Goal: Check status

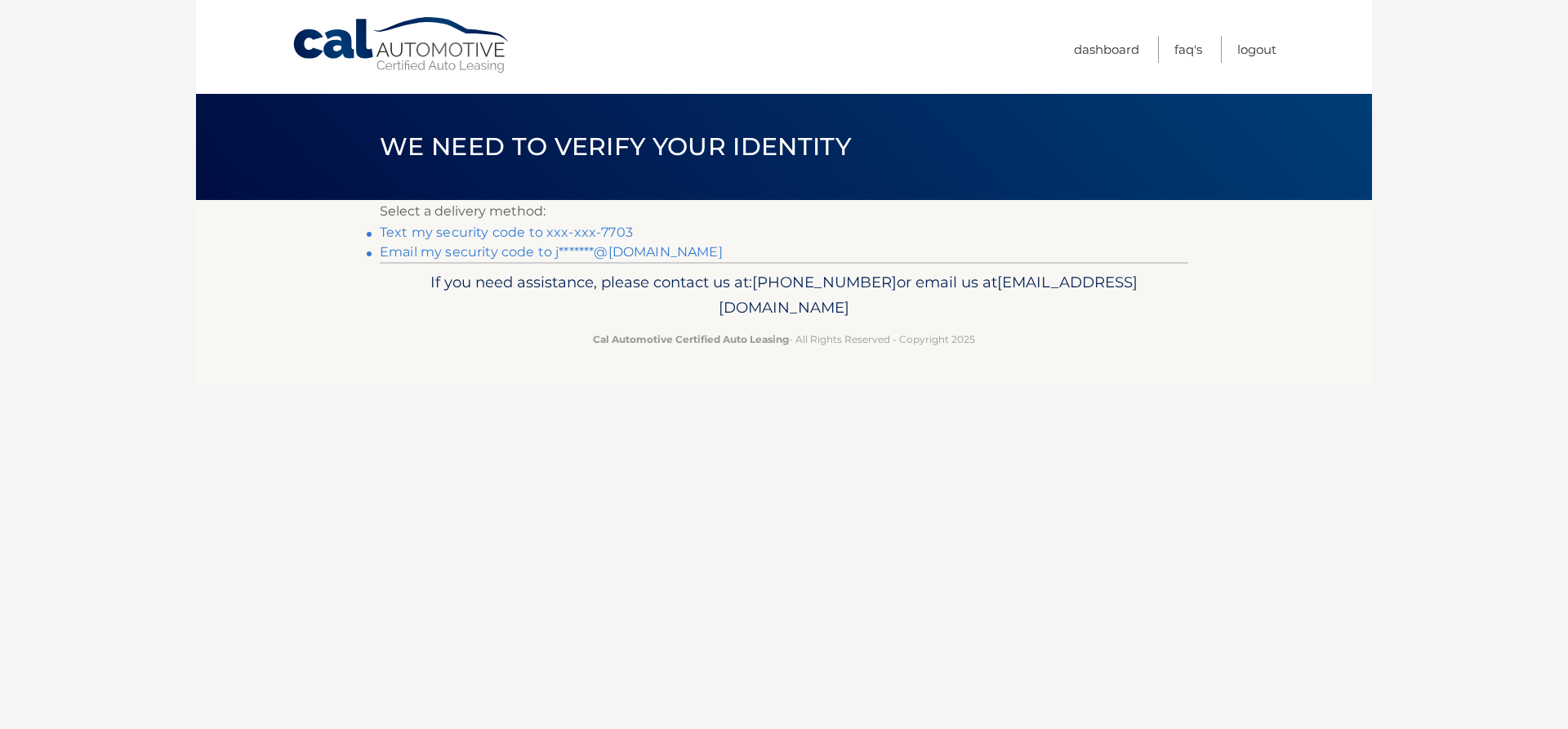
click at [490, 236] on link "Text my security code to xxx-xxx-7703" at bounding box center [506, 233] width 254 height 16
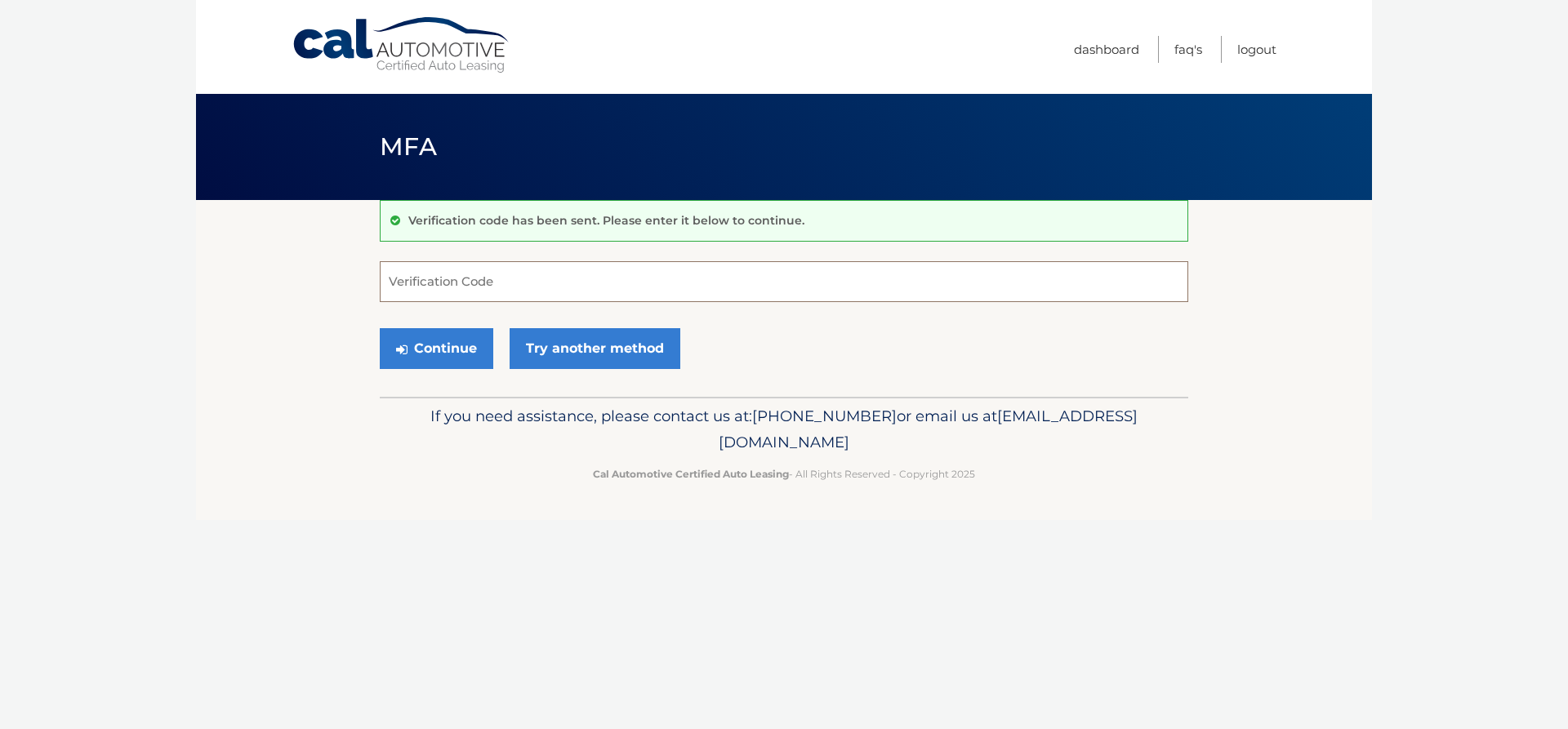
click at [480, 280] on input "Verification Code" at bounding box center [784, 281] width 808 height 41
type input "699248"
click at [423, 340] on button "Continue" at bounding box center [436, 348] width 113 height 41
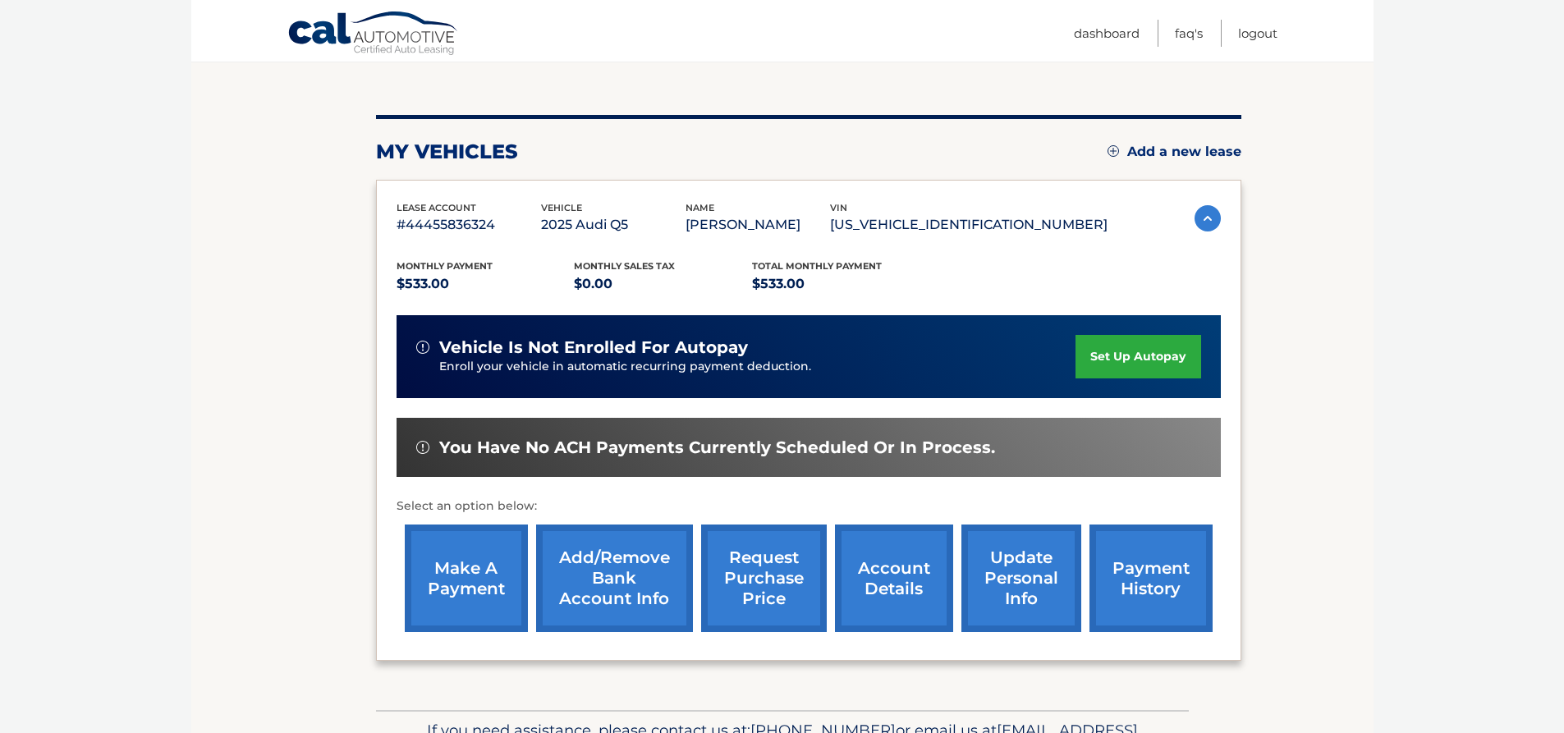
scroll to position [164, 0]
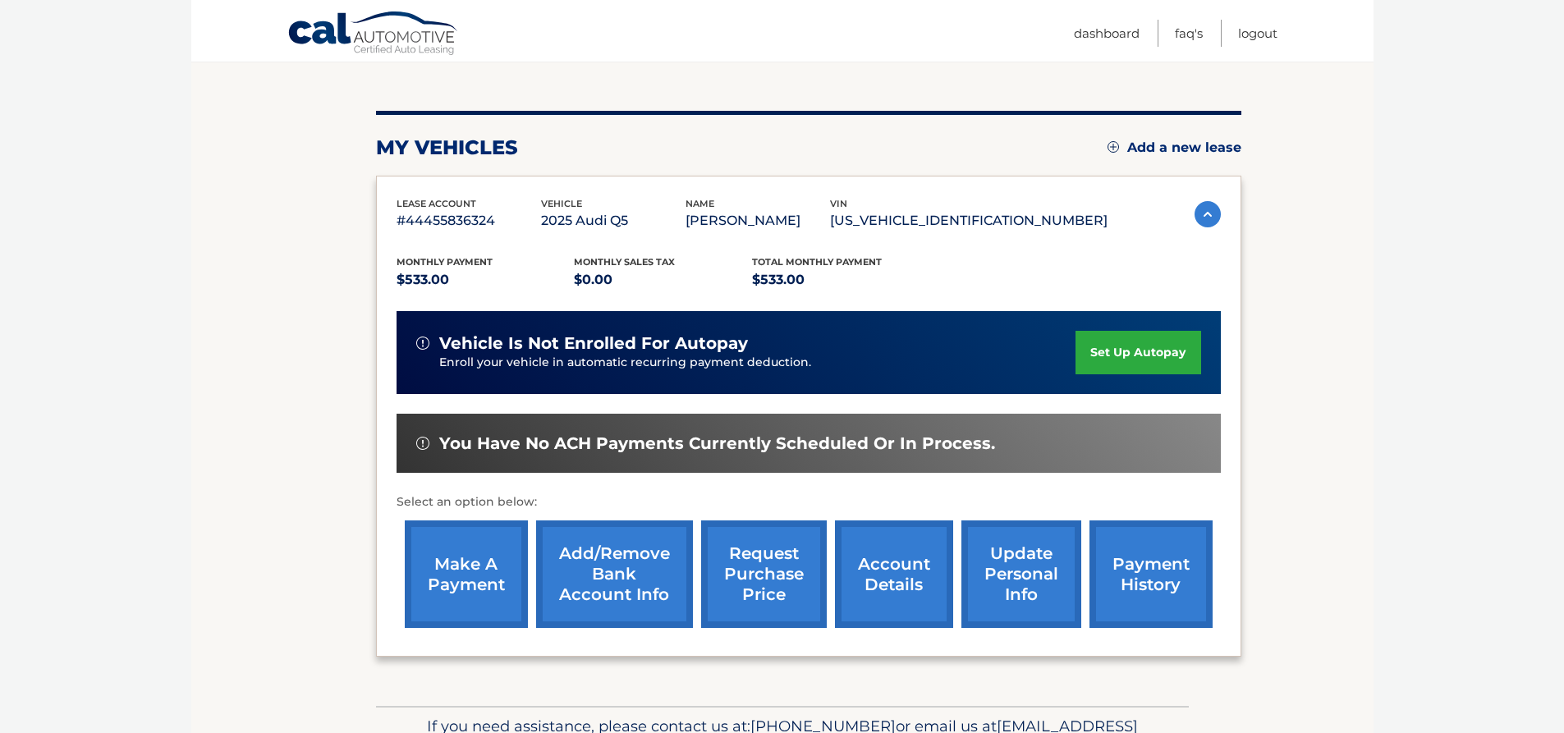
click at [897, 578] on link "account details" at bounding box center [894, 575] width 118 height 108
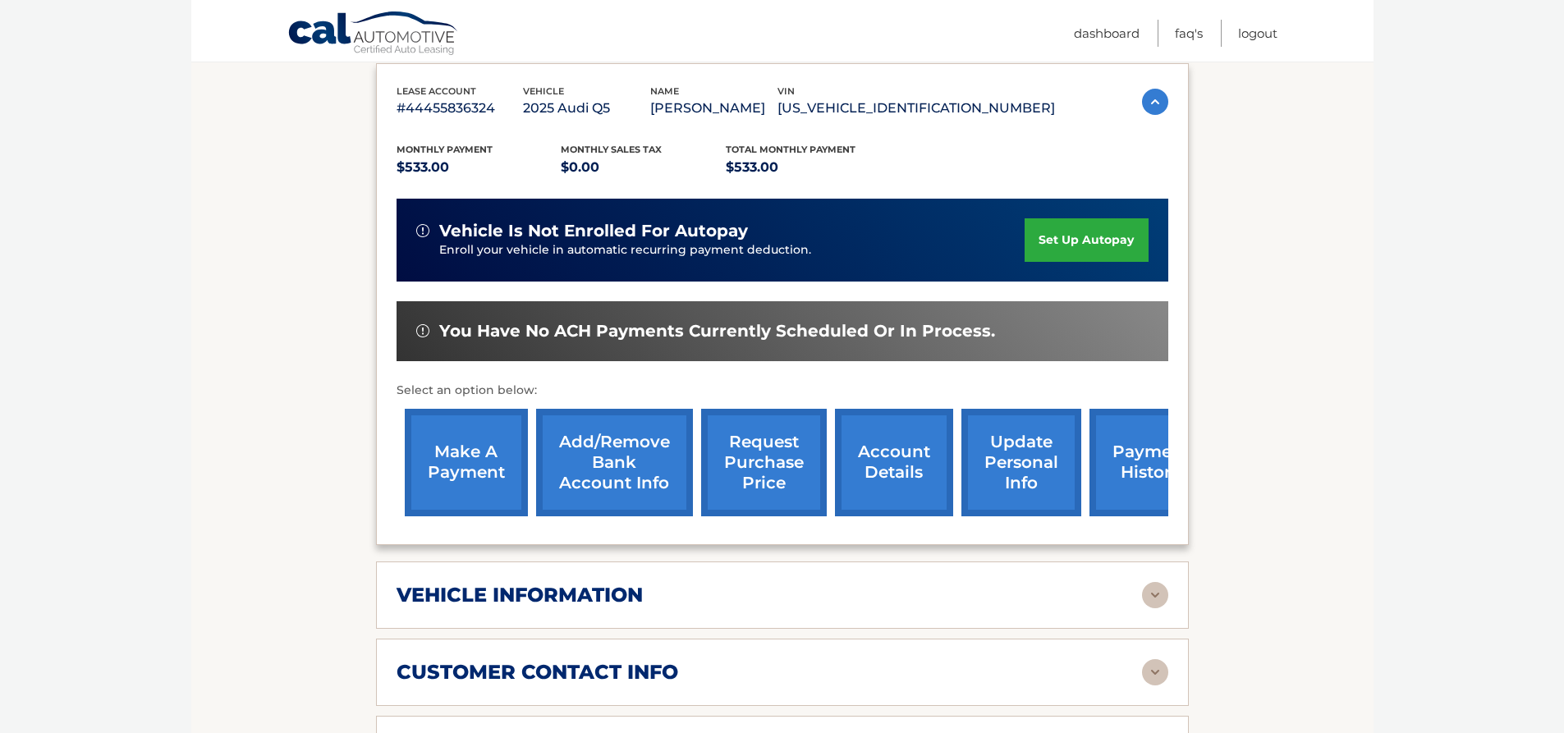
scroll to position [493, 0]
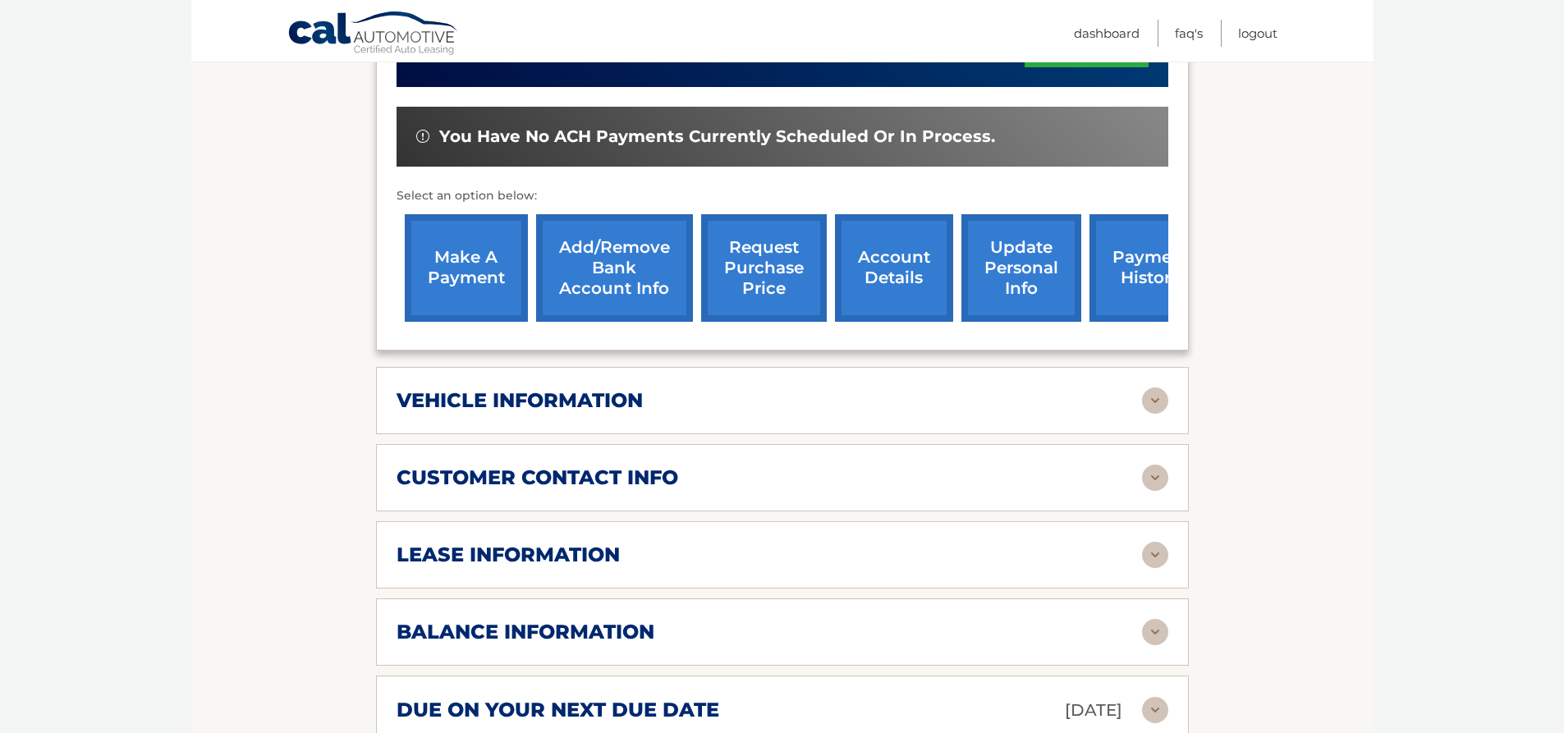
click at [571, 642] on h2 "balance information" at bounding box center [526, 632] width 258 height 25
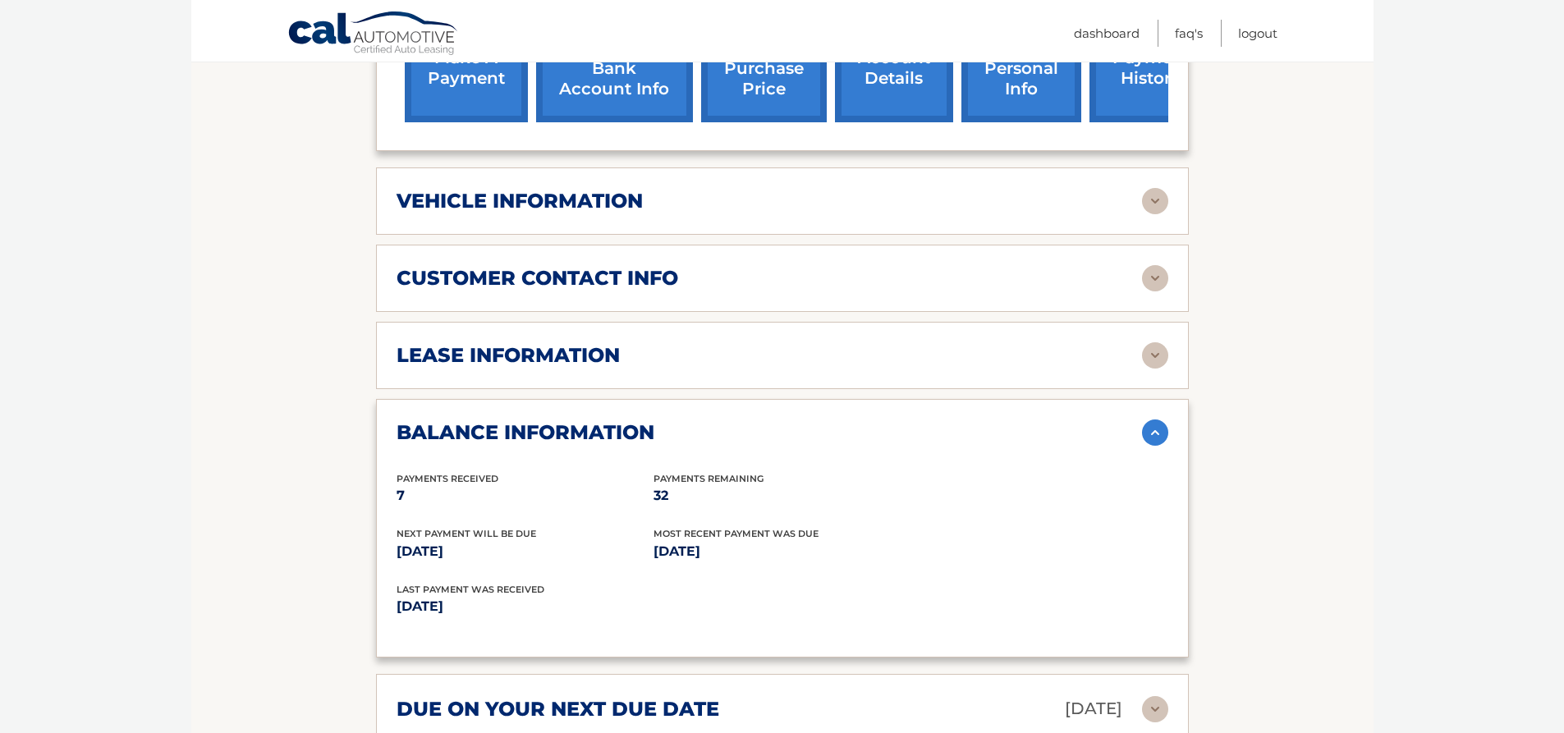
scroll to position [739, 0]
